Goal: Transaction & Acquisition: Purchase product/service

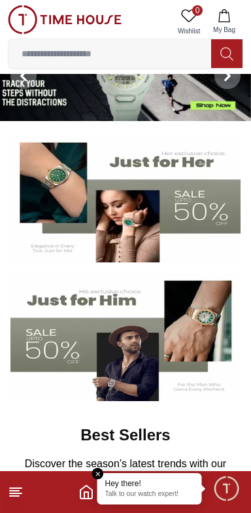
scroll to position [52, 0]
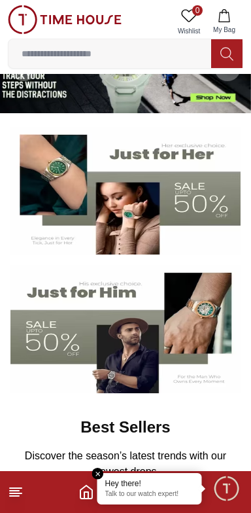
click at [109, 476] on div "Hey there! Talk to our watch expert!" at bounding box center [150, 488] width 105 height 31
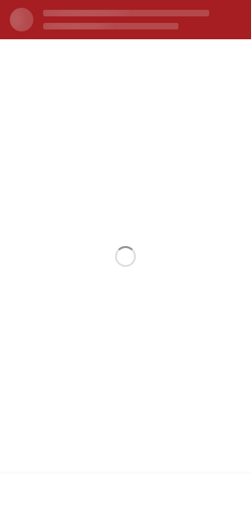
scroll to position [0, 0]
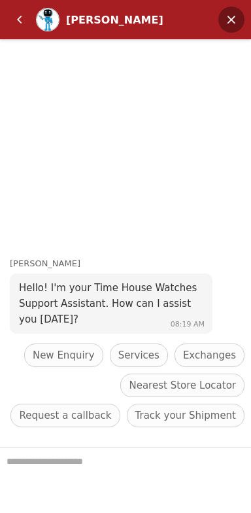
click at [227, 24] on em "Minimize" at bounding box center [232, 20] width 26 height 26
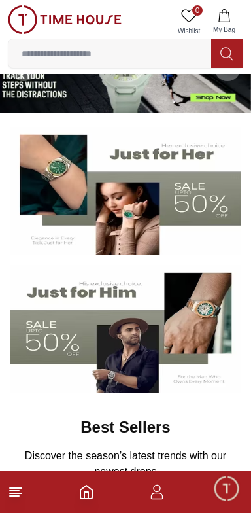
click at [173, 497] on footer at bounding box center [125, 492] width 251 height 42
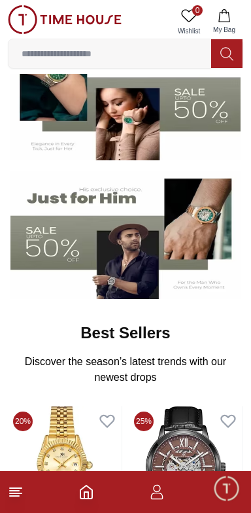
scroll to position [147, 0]
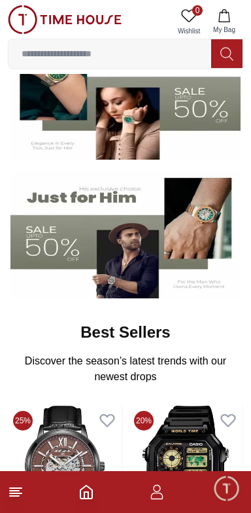
click at [158, 488] on icon "button" at bounding box center [157, 492] width 16 height 16
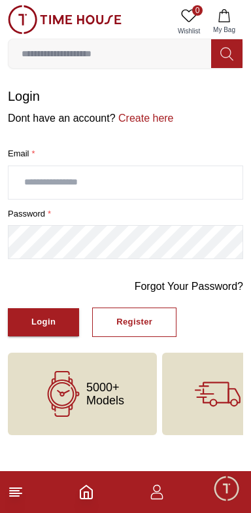
click at [199, 168] on input "text" at bounding box center [126, 182] width 234 height 33
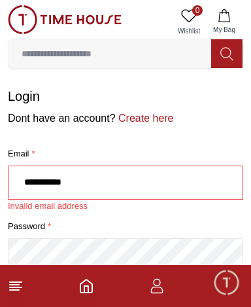
click at [179, 169] on input "**********" at bounding box center [126, 182] width 234 height 33
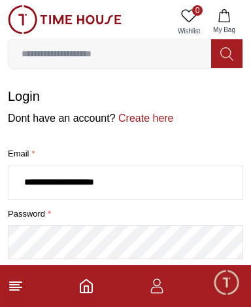
type input "**********"
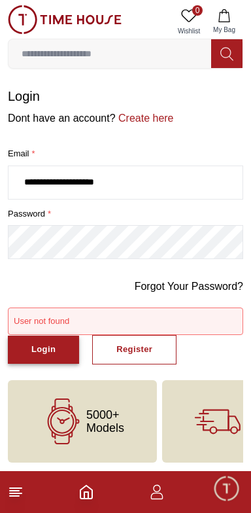
click at [29, 336] on button "Login" at bounding box center [43, 350] width 71 height 28
click at [24, 336] on button "Login" at bounding box center [43, 350] width 71 height 28
click at [217, 279] on link "Forgot Your Password?" at bounding box center [189, 287] width 109 height 16
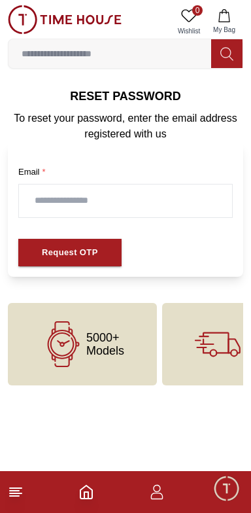
click at [179, 187] on input "text" at bounding box center [125, 201] width 213 height 33
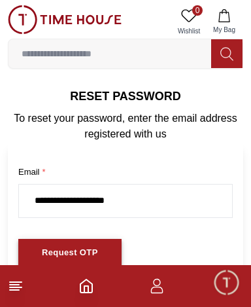
click at [44, 239] on button "Request OTP" at bounding box center [69, 253] width 103 height 28
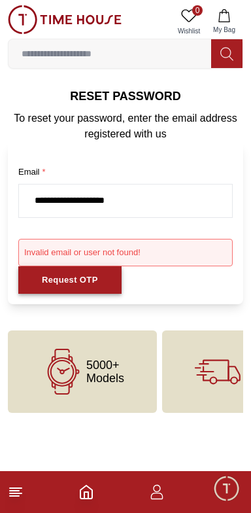
click at [51, 273] on div "Request OTP" at bounding box center [70, 280] width 56 height 15
click at [190, 185] on input "**********" at bounding box center [125, 201] width 213 height 33
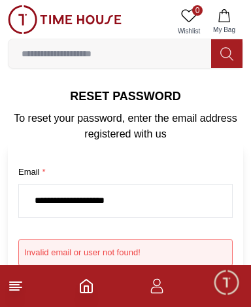
click at [37, 185] on input "**********" at bounding box center [125, 201] width 213 height 33
type input "**********"
click at [41, 266] on button "Request OTP" at bounding box center [69, 280] width 103 height 28
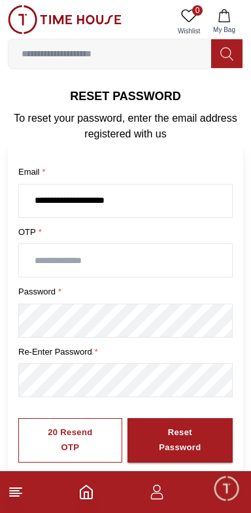
click at [204, 244] on input "text" at bounding box center [125, 260] width 213 height 33
type input "****"
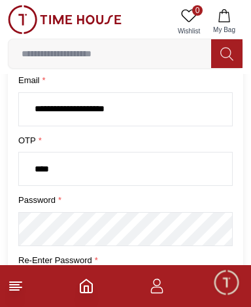
scroll to position [145, 0]
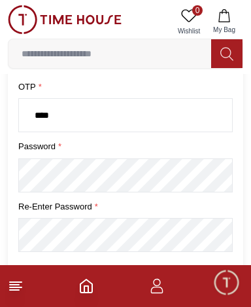
click at [125, 273] on button "Reset Password" at bounding box center [179, 295] width 108 height 45
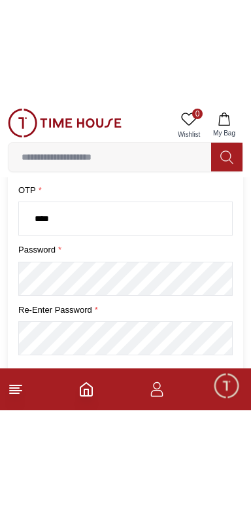
scroll to position [78, 0]
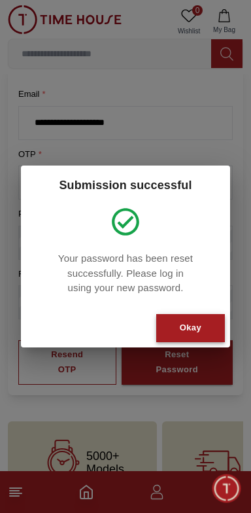
click at [203, 317] on button "Okay" at bounding box center [190, 328] width 69 height 28
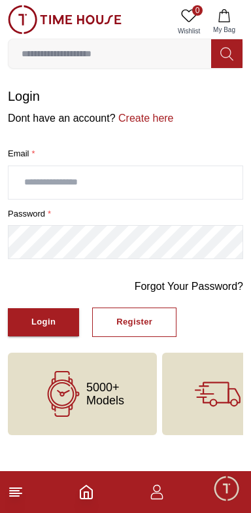
click at [184, 173] on input "text" at bounding box center [126, 182] width 234 height 33
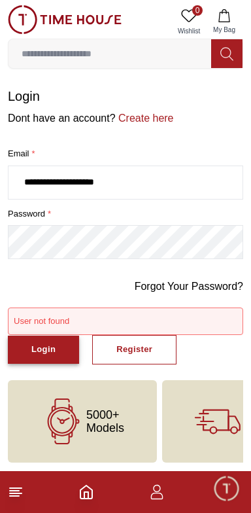
click at [33, 342] on div "Login" at bounding box center [43, 349] width 24 height 15
click at [151, 132] on form "**********" at bounding box center [126, 226] width 236 height 278
click at [79, 166] on input "**********" at bounding box center [126, 182] width 234 height 33
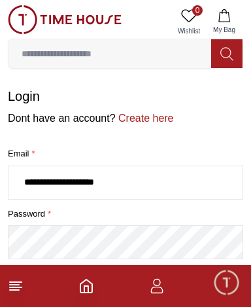
click at [25, 171] on input "**********" at bounding box center [126, 182] width 234 height 33
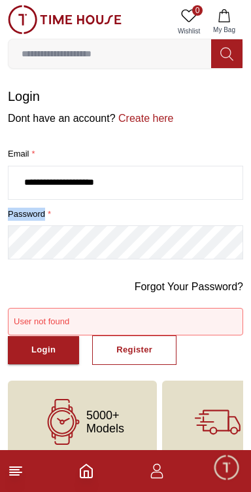
click at [37, 168] on input "**********" at bounding box center [126, 182] width 234 height 33
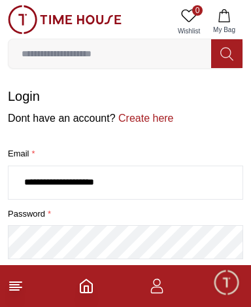
type input "**********"
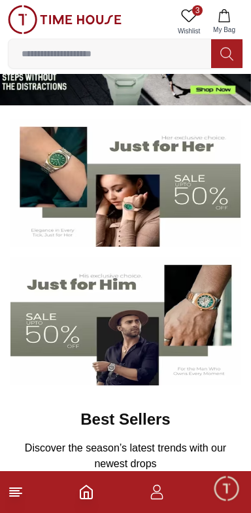
scroll to position [74, 0]
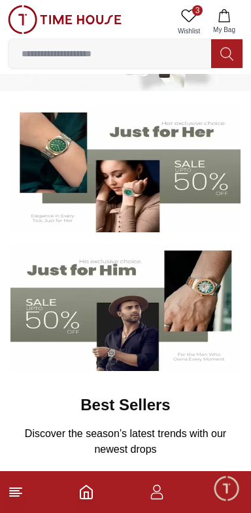
click at [157, 499] on icon "button" at bounding box center [157, 492] width 16 height 16
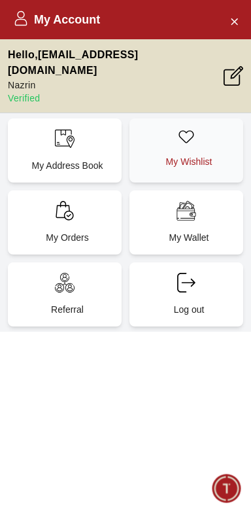
click at [218, 155] on p "My Wishlist" at bounding box center [189, 161] width 98 height 13
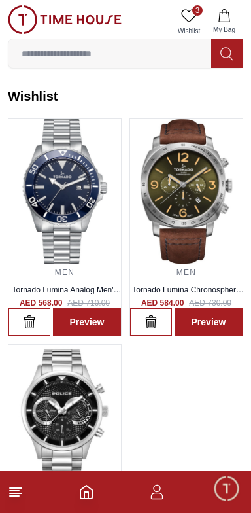
click at [188, 17] on icon at bounding box center [189, 15] width 15 height 12
click at [191, 18] on icon at bounding box center [189, 15] width 15 height 12
click at [194, 17] on icon at bounding box center [189, 16] width 16 height 16
click at [197, 14] on icon at bounding box center [189, 16] width 16 height 16
click at [221, 9] on icon "button" at bounding box center [224, 15] width 13 height 13
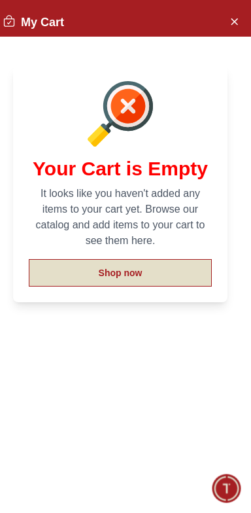
click at [187, 259] on button "Shop now" at bounding box center [120, 272] width 183 height 27
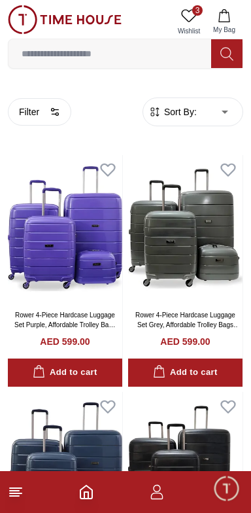
click at [147, 52] on input at bounding box center [110, 54] width 203 height 26
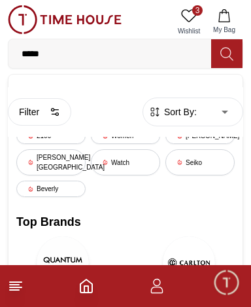
type input "******"
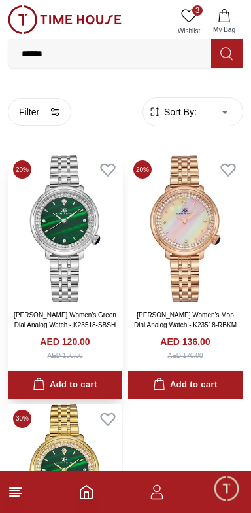
click at [56, 260] on img at bounding box center [65, 228] width 115 height 147
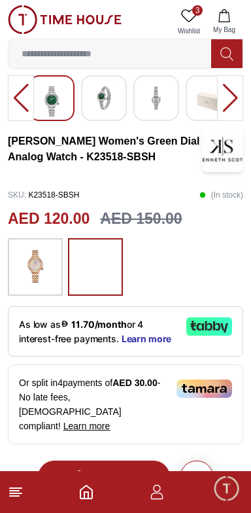
scroll to position [236, 0]
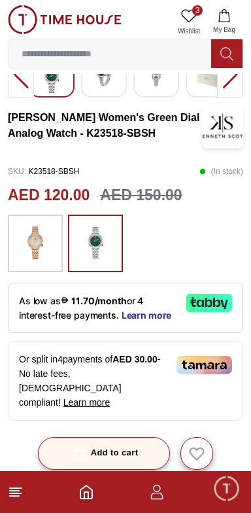
click at [109, 446] on div "Add to cart" at bounding box center [104, 453] width 69 height 15
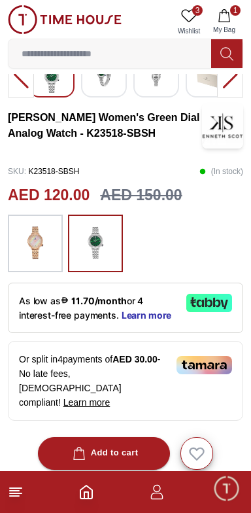
click at [223, 21] on icon "button" at bounding box center [224, 15] width 13 height 13
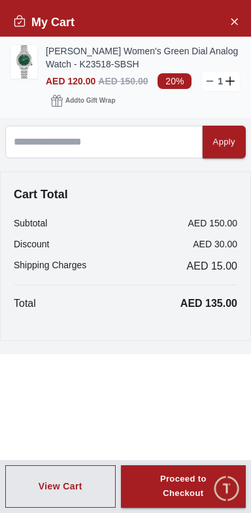
click at [231, 81] on icon at bounding box center [230, 81] width 9 height 1
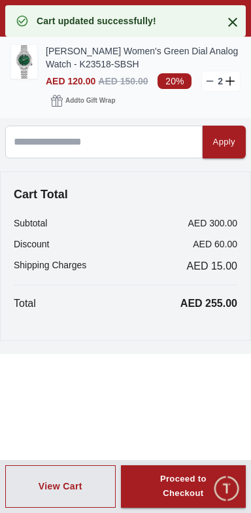
click at [211, 81] on line at bounding box center [210, 81] width 6 height 0
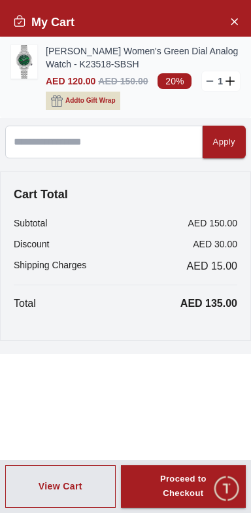
click at [94, 94] on span "Add to Gift Wrap" at bounding box center [90, 100] width 50 height 13
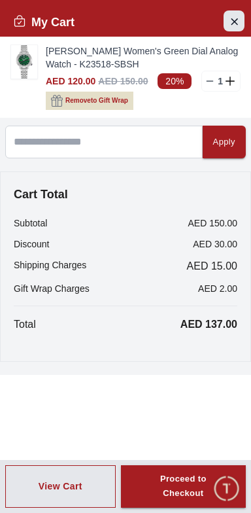
click at [234, 22] on icon "Close Account" at bounding box center [234, 21] width 10 height 16
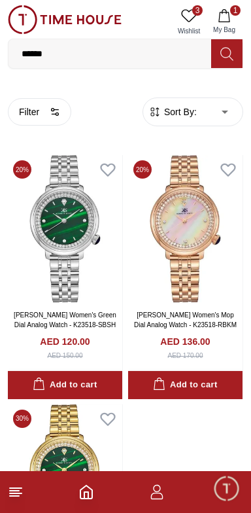
click at [92, 493] on icon "Home" at bounding box center [87, 492] width 12 height 13
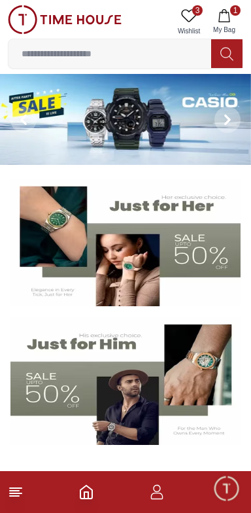
click at [199, 108] on img at bounding box center [125, 119] width 251 height 91
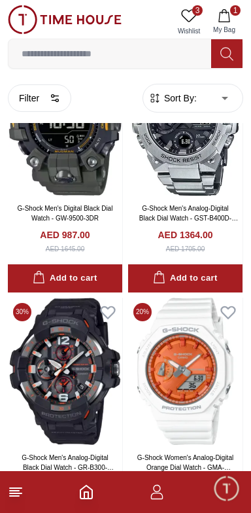
scroll to position [1459, 0]
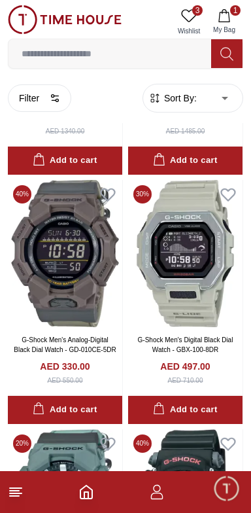
scroll to position [2075, 0]
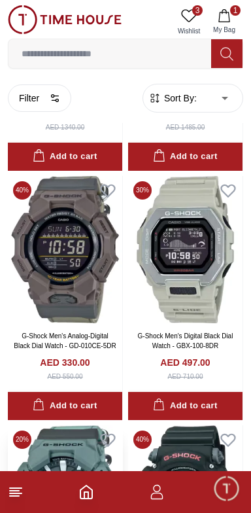
click at [39, 425] on img at bounding box center [65, 498] width 115 height 147
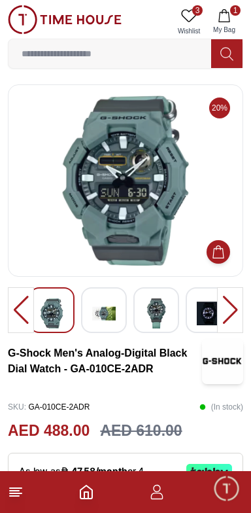
click at [92, 317] on div at bounding box center [104, 310] width 46 height 46
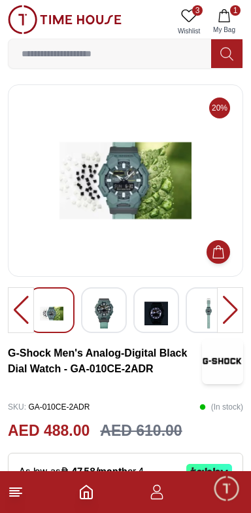
click at [104, 308] on img at bounding box center [104, 313] width 24 height 30
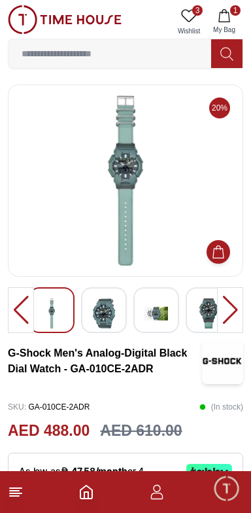
click at [210, 311] on img at bounding box center [209, 313] width 24 height 30
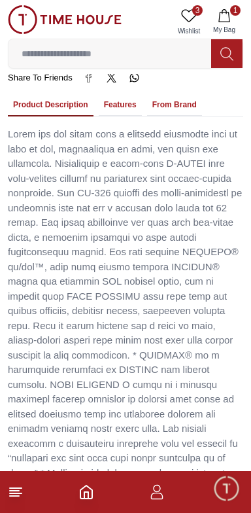
scroll to position [1048, 0]
